Goal: Task Accomplishment & Management: Complete application form

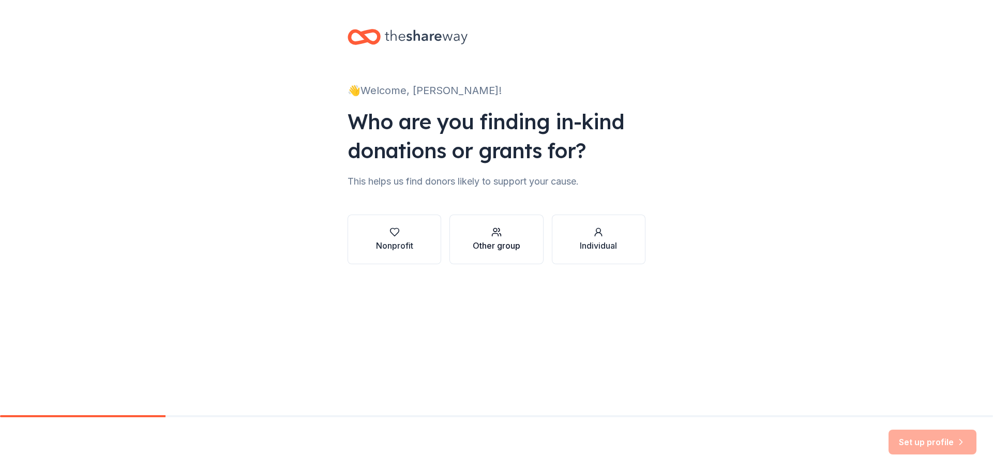
click at [502, 236] on div "button" at bounding box center [497, 232] width 48 height 10
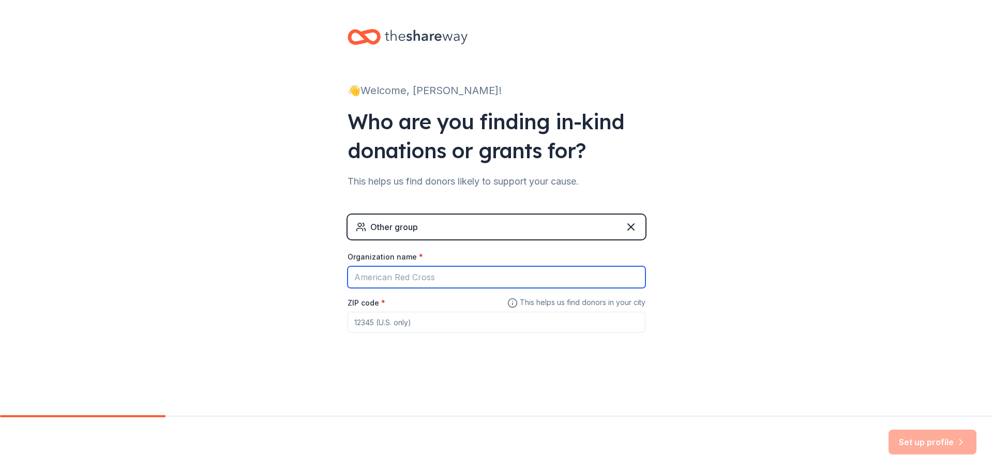
click at [497, 286] on input "Organization name *" at bounding box center [496, 277] width 298 height 22
type input "The Childrens Courtyard"
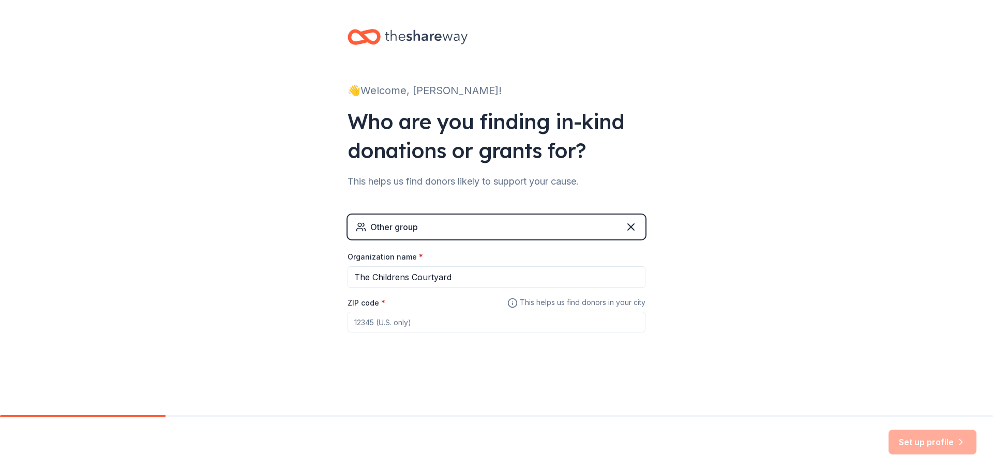
click at [456, 320] on input "ZIP code *" at bounding box center [496, 322] width 298 height 21
type input "60586"
click at [913, 444] on button "Set up profile" at bounding box center [932, 442] width 88 height 25
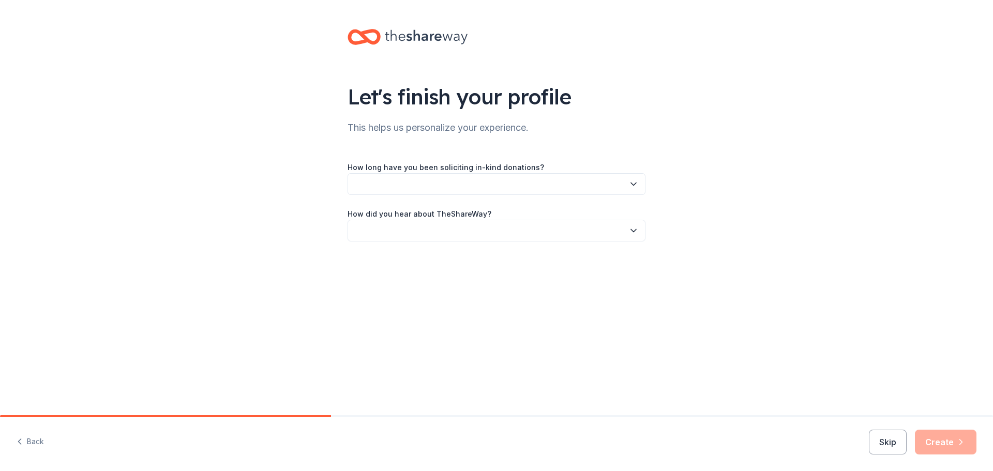
click at [532, 193] on button "button" at bounding box center [496, 184] width 298 height 22
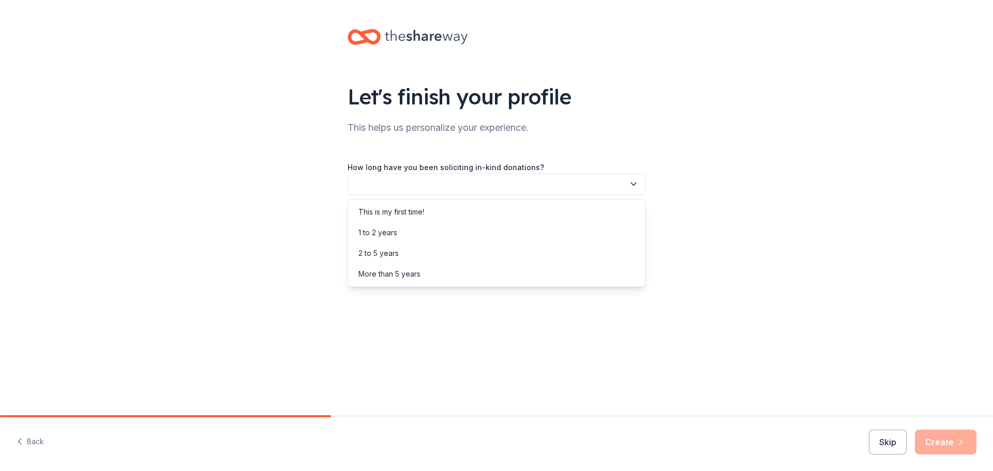
click at [795, 265] on div "Let's finish your profile This helps us personalize your experience. How long h…" at bounding box center [496, 145] width 993 height 291
